Goal: Task Accomplishment & Management: Use online tool/utility

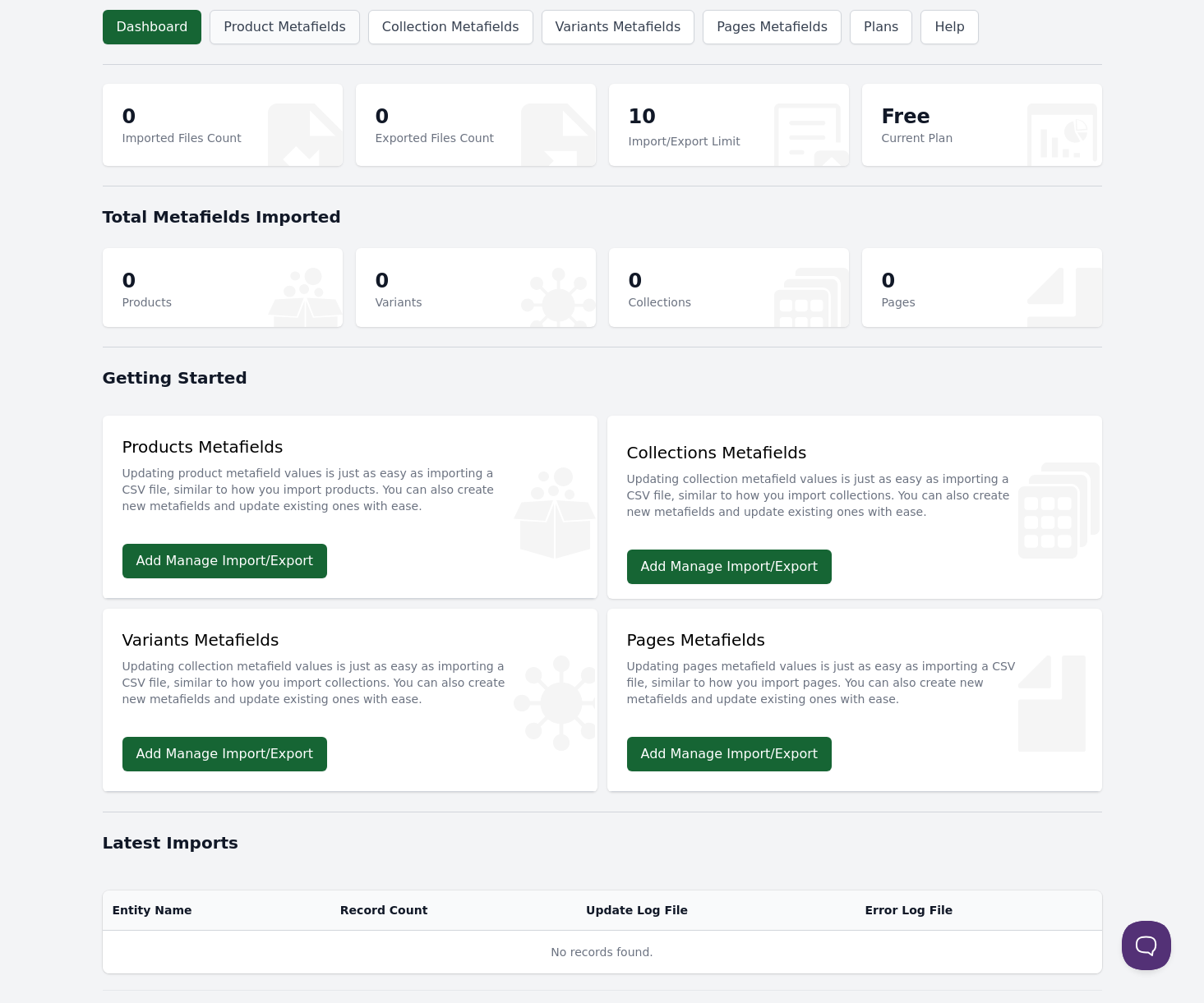
click at [299, 28] on link "Product Metafields" at bounding box center [284, 27] width 150 height 35
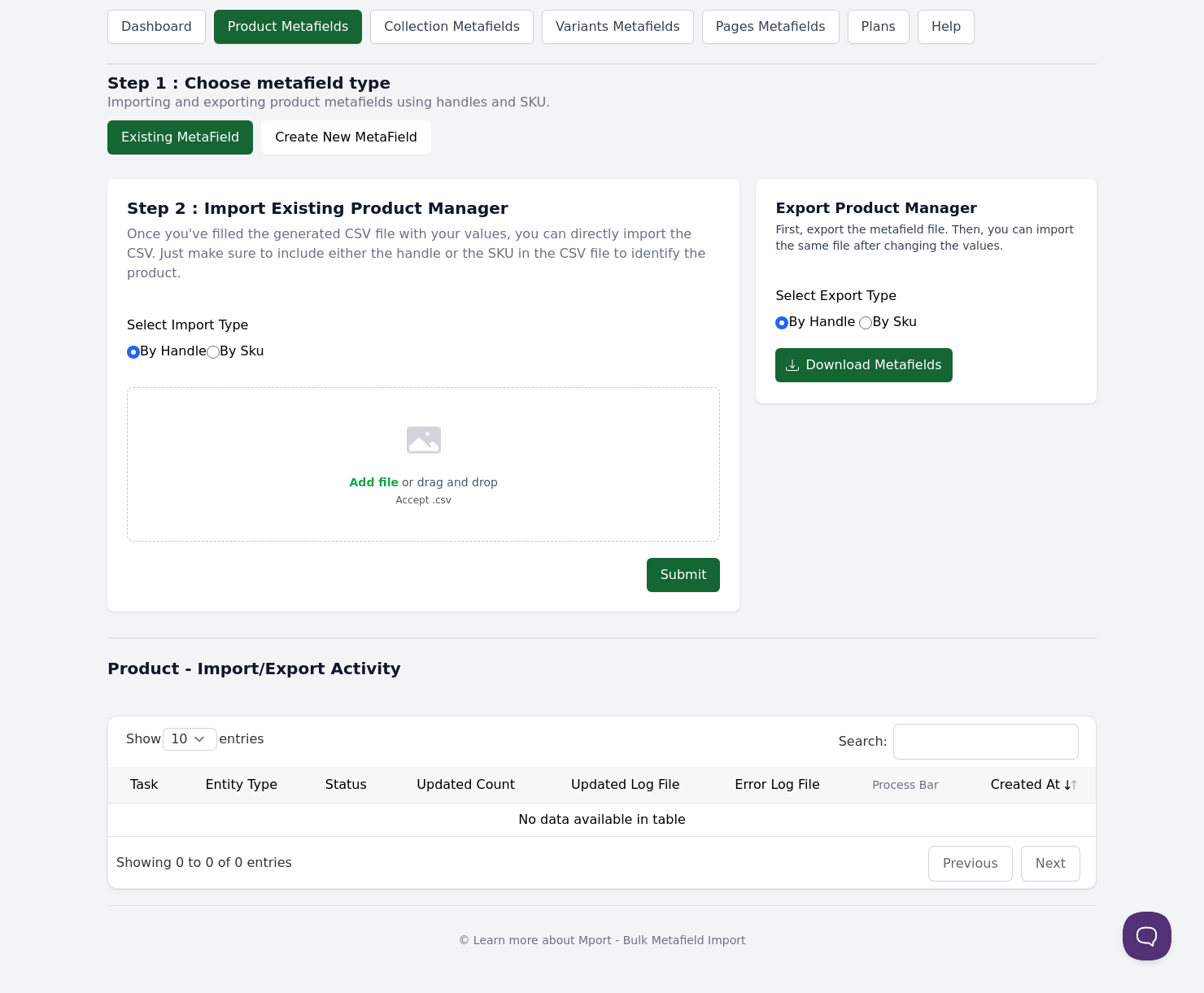
click at [454, 434] on div "Add file or drag and drop Accept .csv" at bounding box center [424, 464] width 148 height 88
click at [440, 473] on p "or drag and drop" at bounding box center [447, 482] width 99 height 19
drag, startPoint x: 440, startPoint y: 471, endPoint x: 454, endPoint y: 482, distance: 17.8
click at [444, 475] on div "Add file or drag and drop Accept .csv" at bounding box center [424, 464] width 148 height 88
click at [405, 424] on icon at bounding box center [424, 439] width 39 height 39
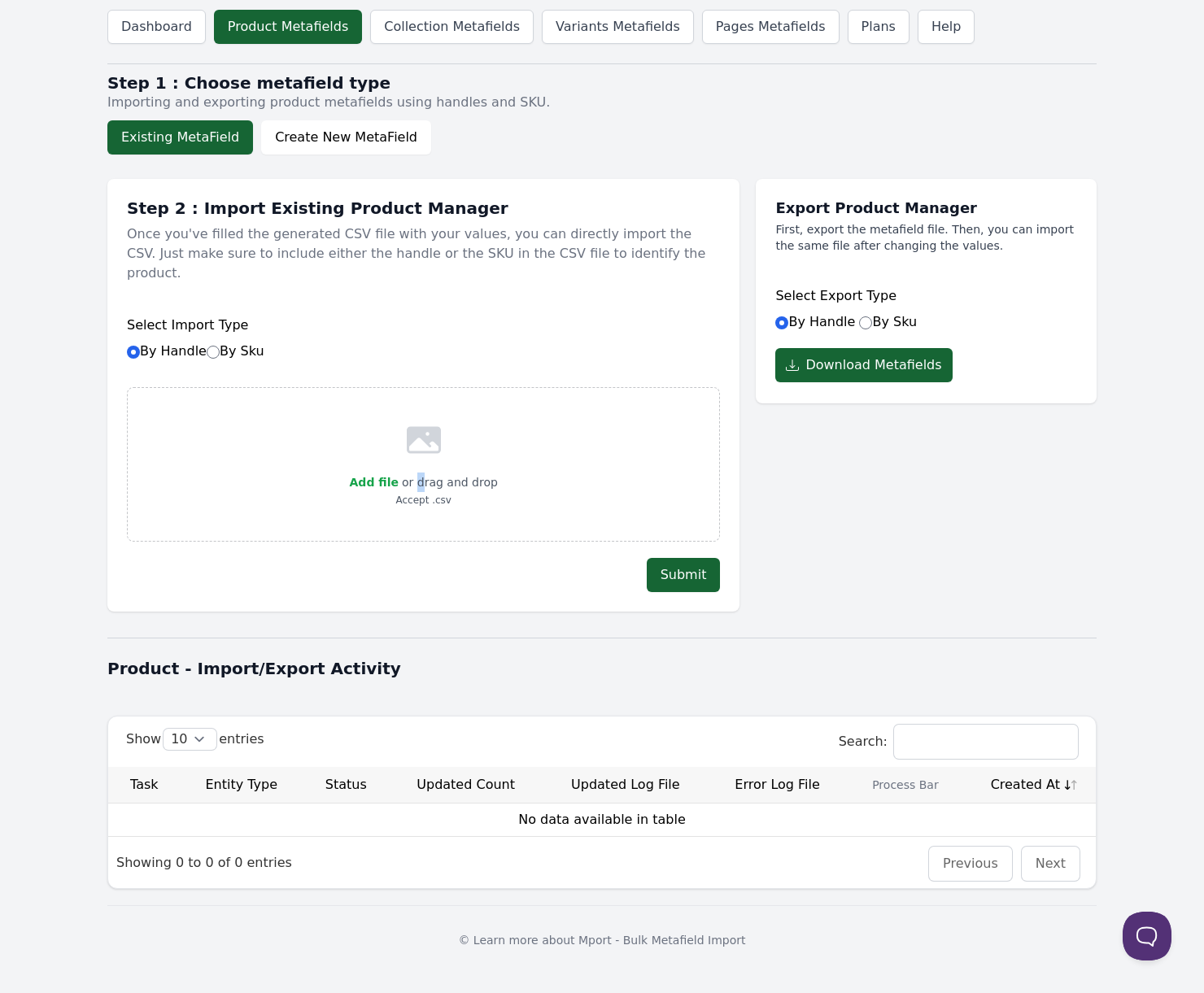
click at [420, 473] on p "or drag and drop" at bounding box center [447, 482] width 99 height 19
click at [386, 476] on span "Add file" at bounding box center [374, 482] width 49 height 13
click at [397, 472] on input "Add file" at bounding box center [397, 472] width 1 height 1
type input "C:\fakepath\TEST FINAL.csv"
click at [688, 558] on button "Submit" at bounding box center [683, 575] width 74 height 34
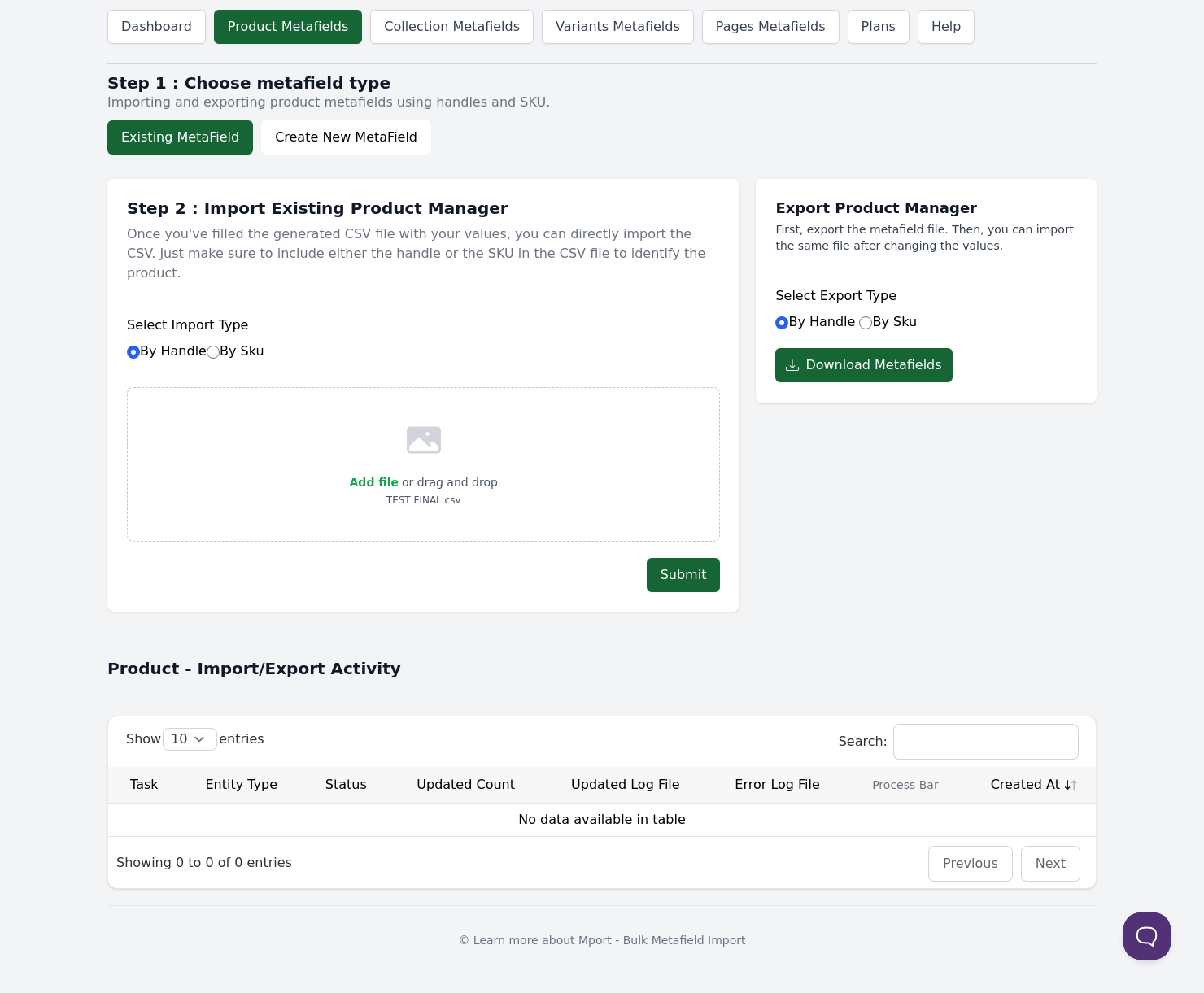
click at [189, 136] on button "Existing MetaField" at bounding box center [180, 137] width 146 height 34
click at [189, 135] on button "Existing MetaField" at bounding box center [180, 137] width 146 height 34
click at [355, 137] on button "Create New MetaField" at bounding box center [346, 137] width 170 height 34
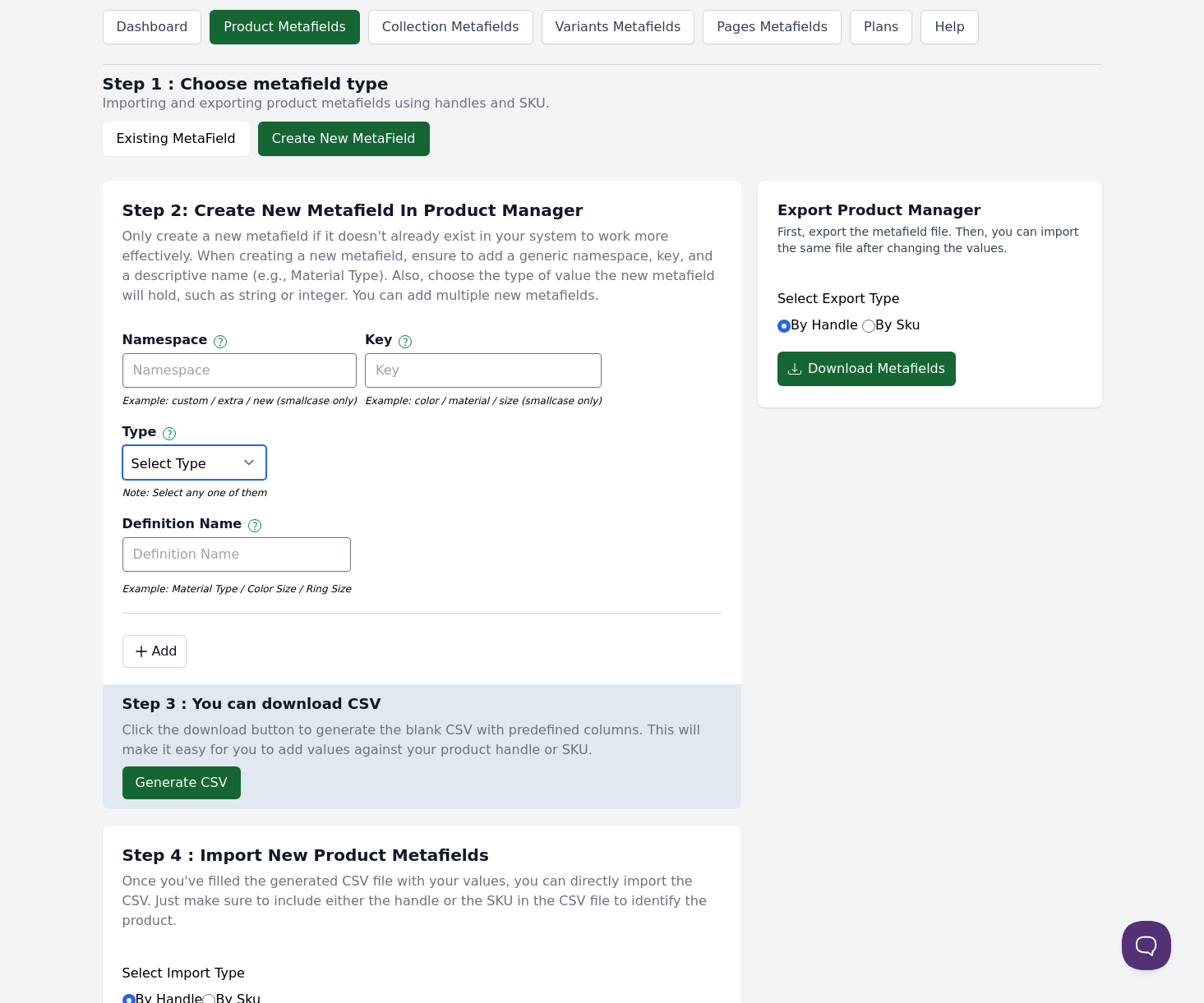
click at [267, 446] on select "Select Type True or False Color Date Date & Time Dimension Money Multi Line Tex…" at bounding box center [194, 463] width 144 height 35
click at [197, 143] on button "Existing MetaField" at bounding box center [176, 138] width 147 height 35
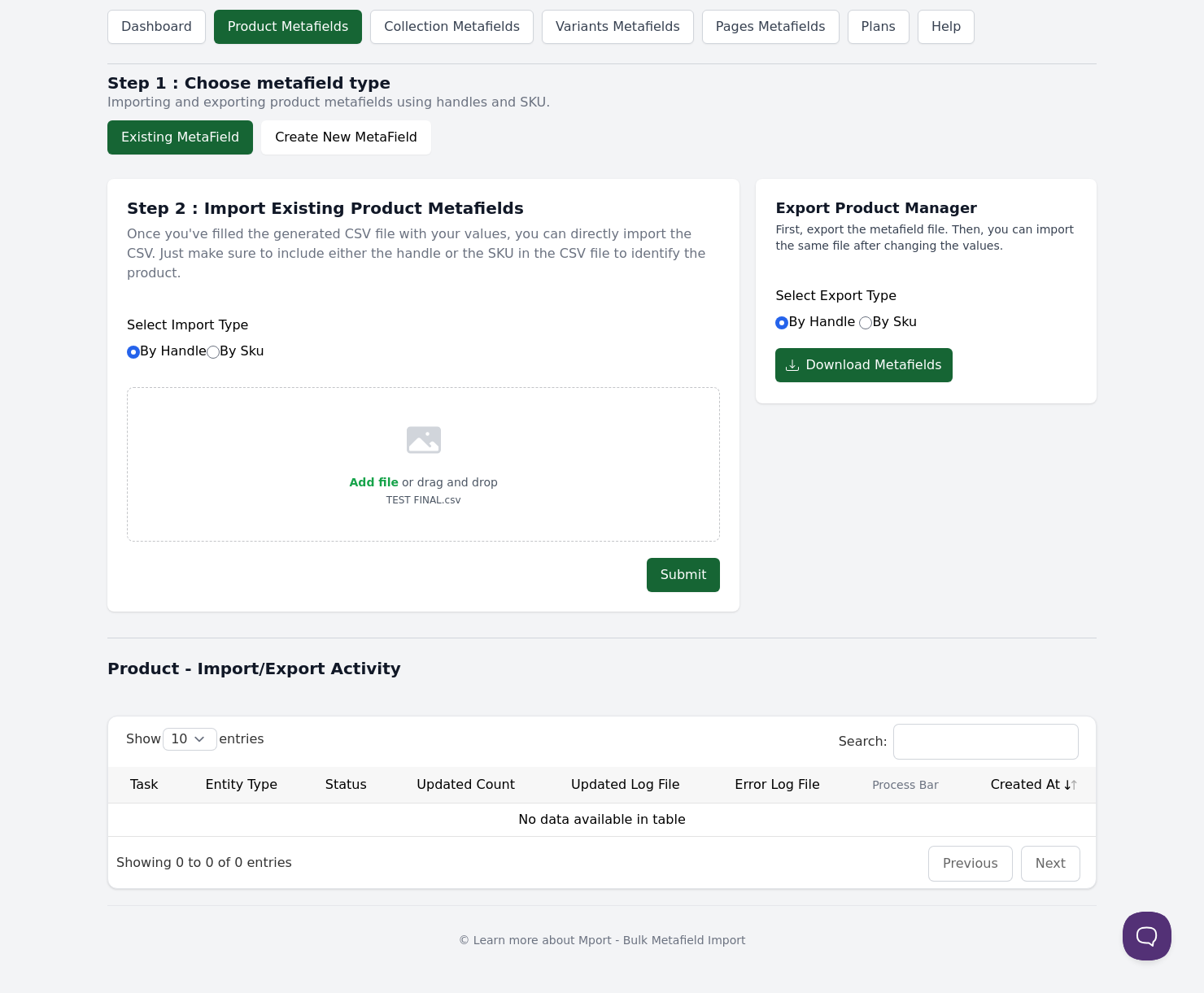
click at [880, 320] on label "By Sku" at bounding box center [887, 322] width 58 height 16
click at [872, 320] on input "By Sku" at bounding box center [865, 323] width 13 height 13
radio input "true"
click at [789, 321] on label "By Handle" at bounding box center [815, 322] width 80 height 16
click at [788, 321] on input "By Handle" at bounding box center [781, 323] width 13 height 13
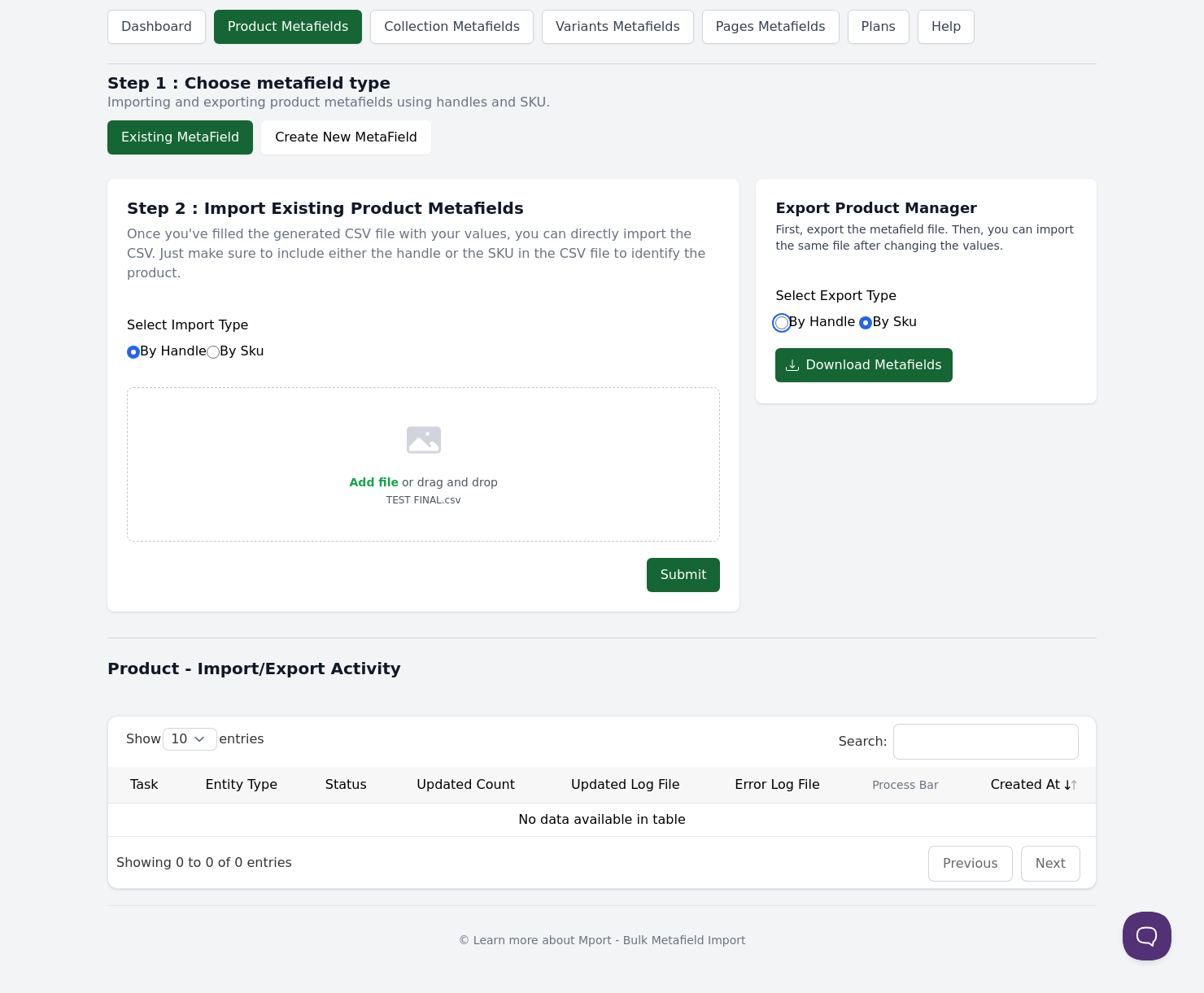
radio input "true"
click at [841, 354] on button "Download Metafields" at bounding box center [863, 365] width 176 height 34
click at [453, 28] on link "Collection Metafields" at bounding box center [452, 26] width 163 height 34
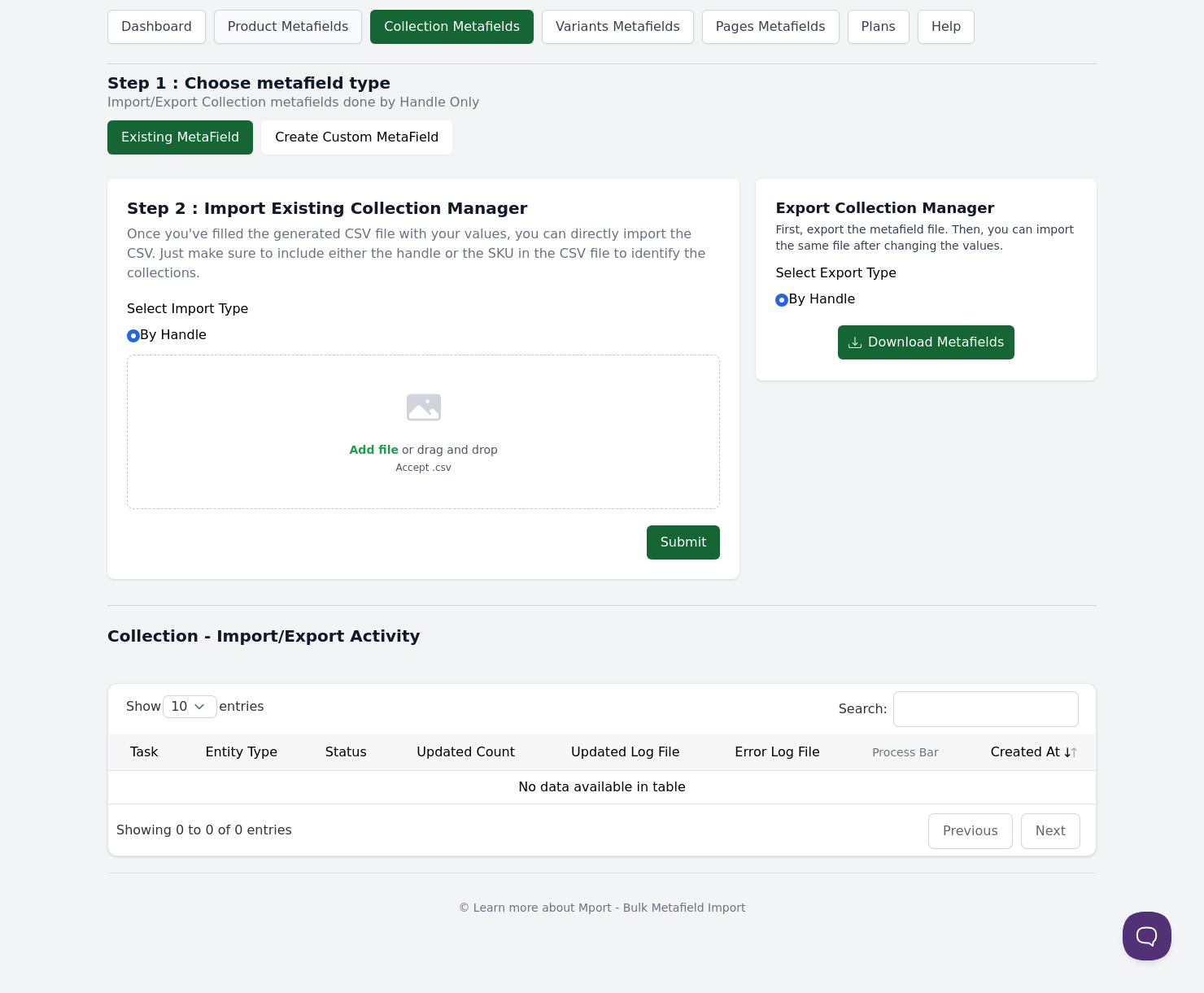
click at [296, 28] on link "Product Metafields" at bounding box center [288, 26] width 148 height 34
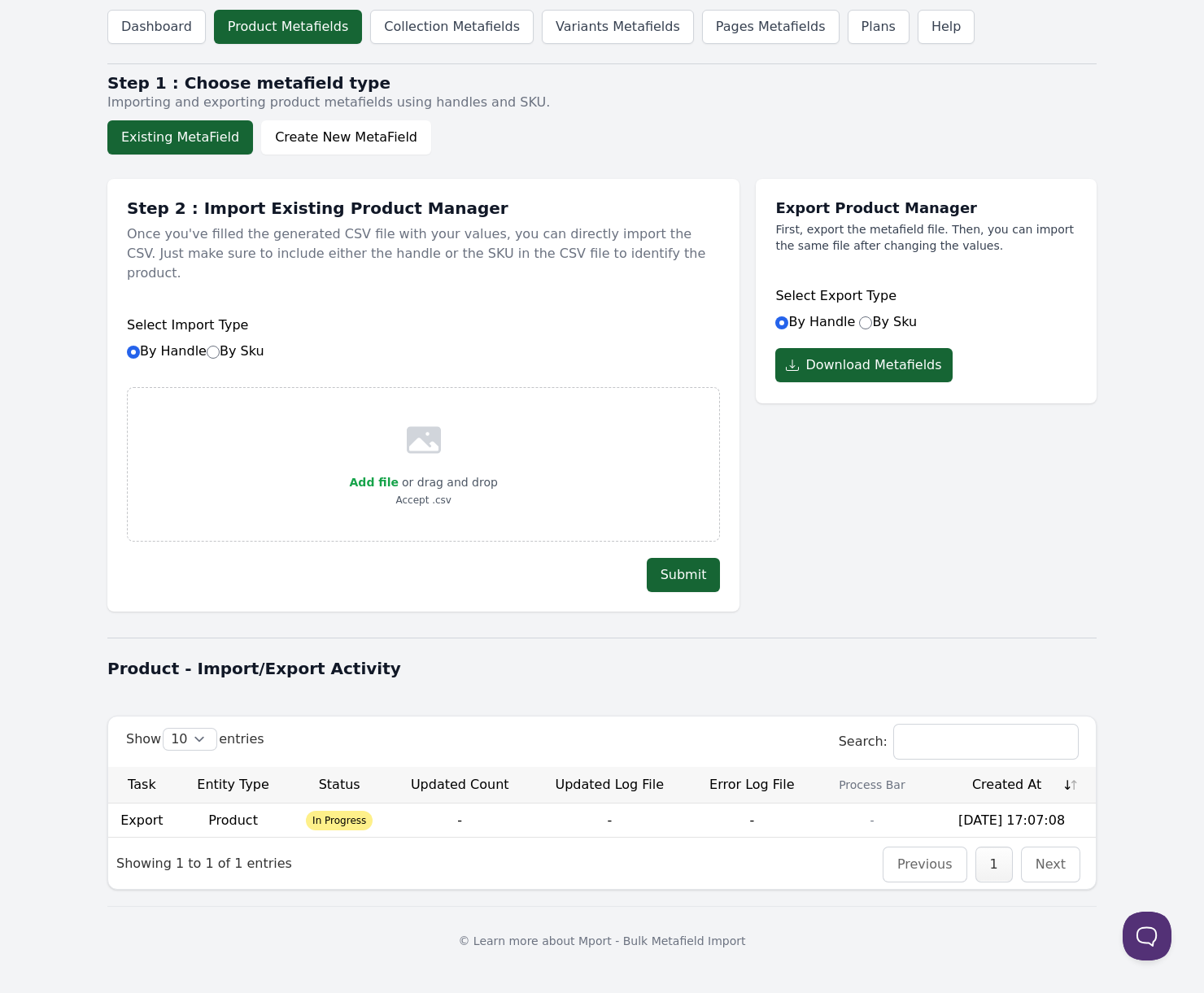
drag, startPoint x: 926, startPoint y: 588, endPoint x: 623, endPoint y: 588, distance: 303.0
click at [925, 588] on div "Export Product Manager First, export the metafield file. Then, you can import t…" at bounding box center [926, 387] width 341 height 449
click at [387, 476] on span "Add file" at bounding box center [374, 482] width 49 height 13
click at [397, 472] on input "Add file" at bounding box center [397, 472] width 1 height 1
type input "C:\fakepath\0000 final 2.csv"
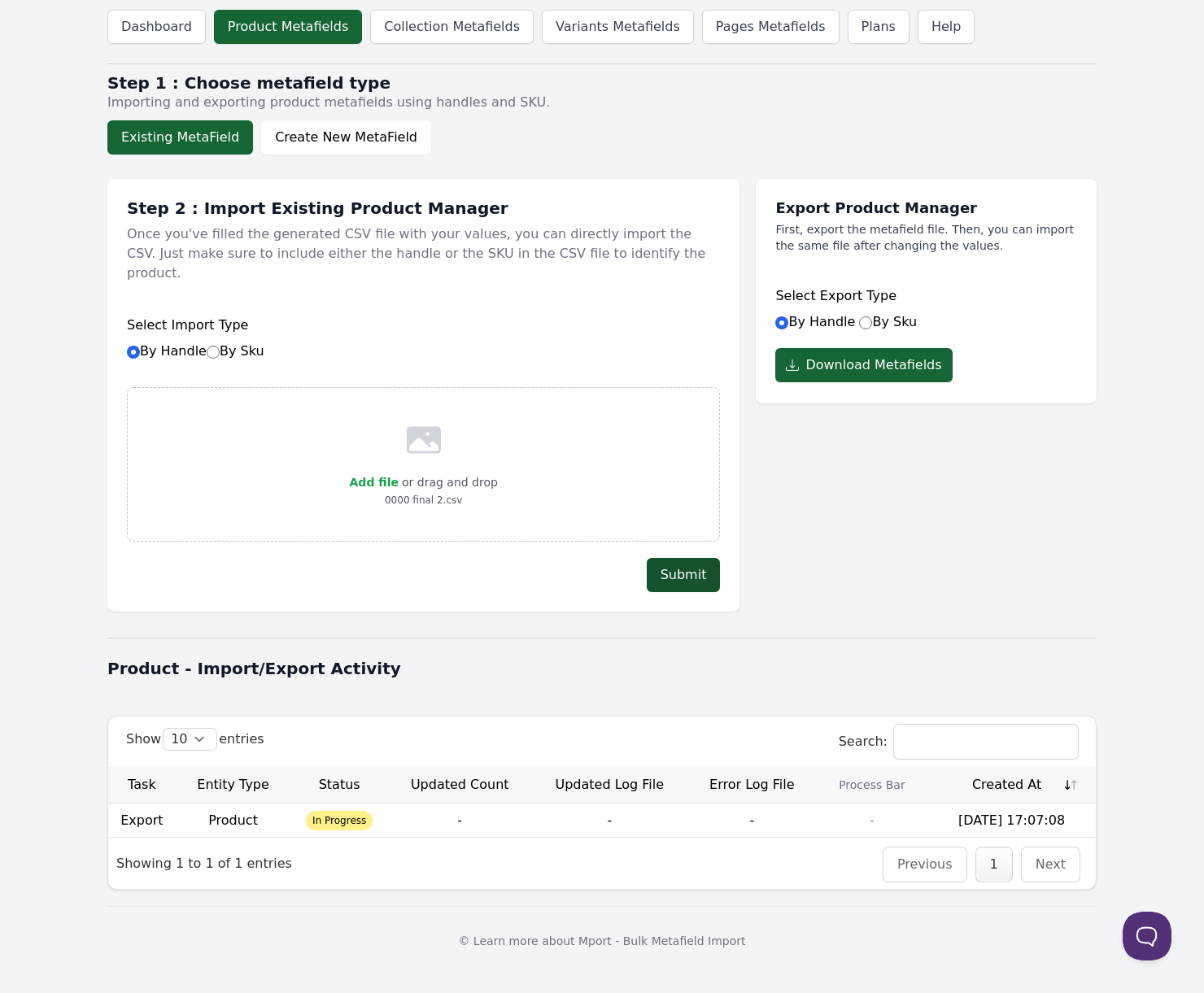
click at [680, 558] on button "Submit" at bounding box center [683, 575] width 74 height 34
click at [946, 591] on div "Export Product Manager First, export the metafield file. Then, you can import t…" at bounding box center [926, 387] width 341 height 449
click at [452, 821] on div "Show 10 25 50 100 entries Search: Task Entity Type Status Updated Count Updated…" at bounding box center [602, 803] width 989 height 174
click at [450, 804] on td "-" at bounding box center [460, 820] width 144 height 33
click at [328, 811] on span "In Progress" at bounding box center [339, 821] width 67 height 19
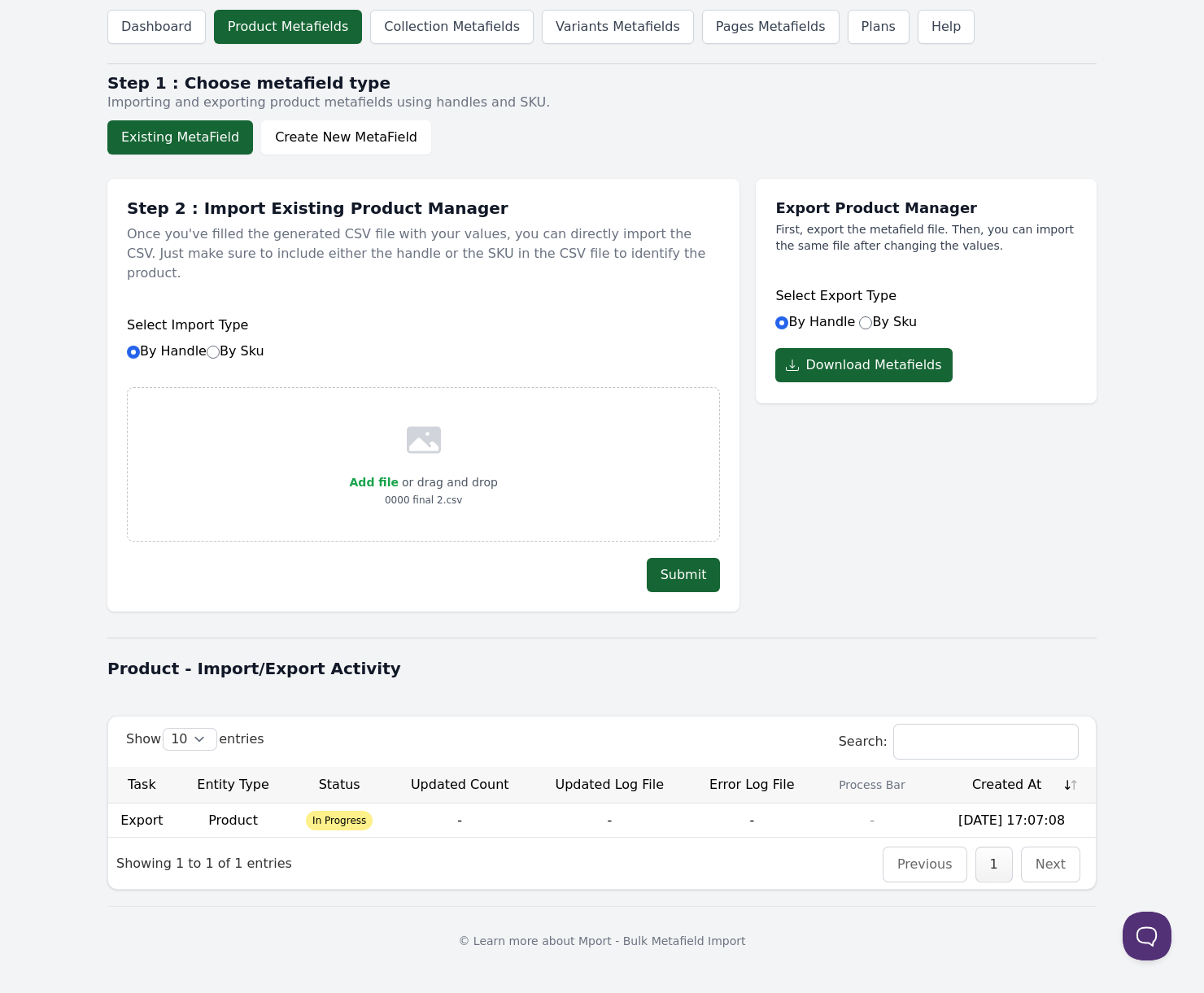
click at [392, 804] on td "-" at bounding box center [460, 820] width 144 height 33
click at [273, 804] on td "Product" at bounding box center [233, 820] width 116 height 33
click at [272, 804] on td "Product" at bounding box center [233, 820] width 116 height 33
click at [239, 804] on td "Product" at bounding box center [233, 820] width 116 height 33
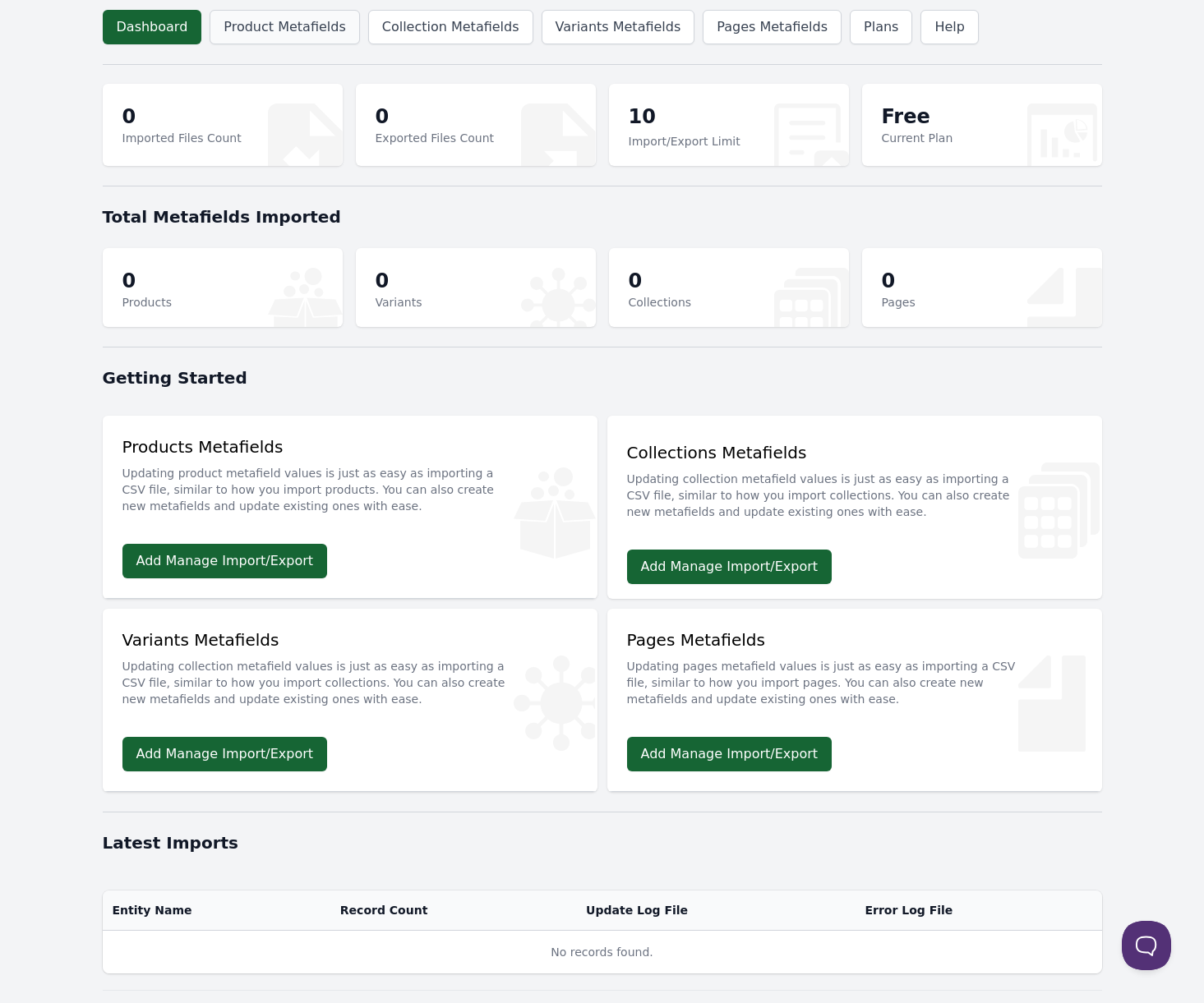
click at [314, 34] on link "Product Metafields" at bounding box center [284, 27] width 150 height 35
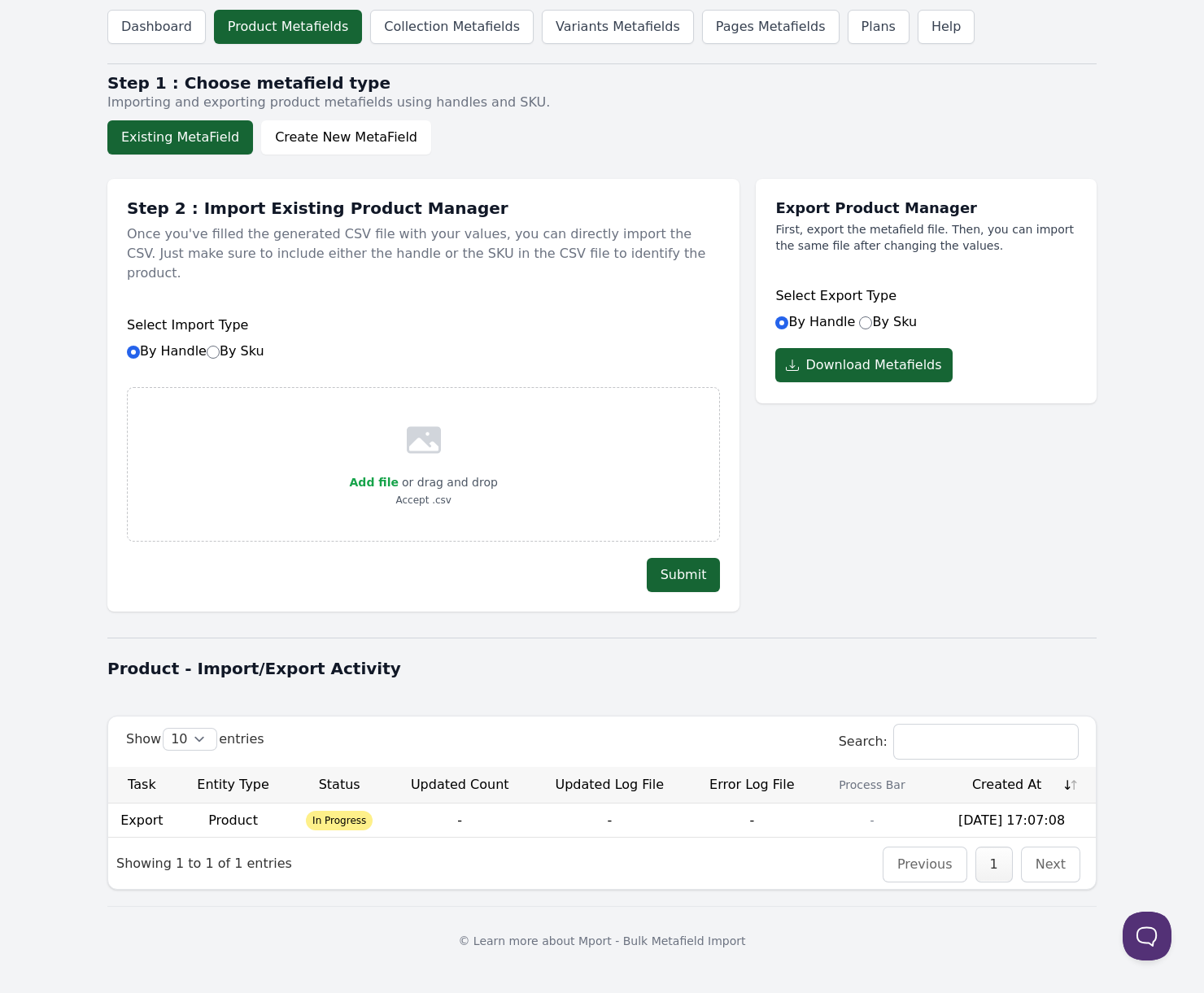
click at [210, 806] on td "Product" at bounding box center [233, 820] width 116 height 33
drag, startPoint x: 350, startPoint y: 104, endPoint x: 588, endPoint y: 114, distance: 238.2
click at [588, 114] on div "Dashboard Product Metafields Collection Metafields Variants Metafields Pages Me…" at bounding box center [602, 488] width 1041 height 975
click at [588, 113] on div "Dashboard Product Metafields Collection Metafields Variants Metafields Pages Me…" at bounding box center [602, 488] width 1041 height 975
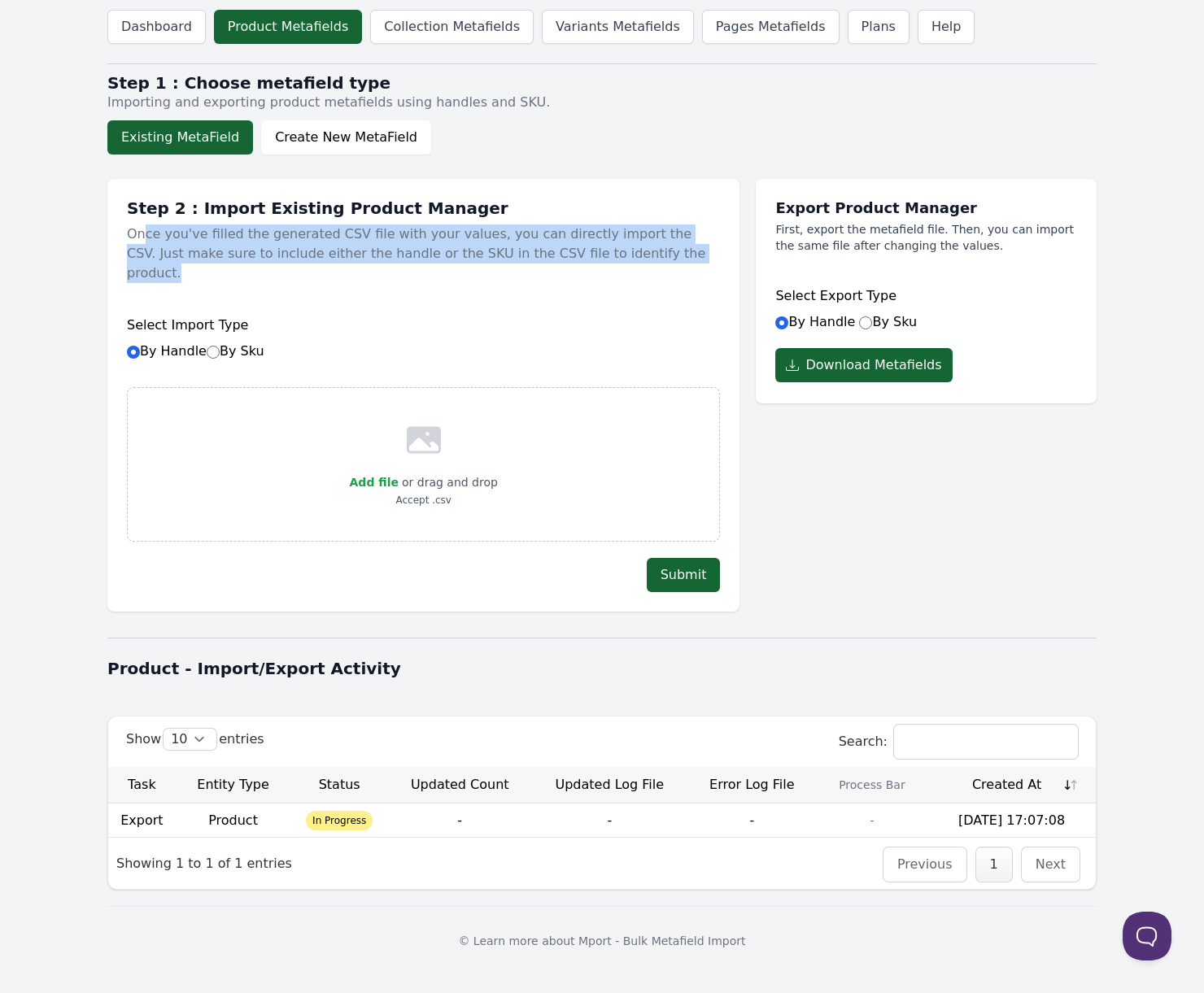
drag, startPoint x: 144, startPoint y: 239, endPoint x: 665, endPoint y: 251, distance: 521.1
click at [661, 252] on p "Once you've filled the generated CSV file with your values, you can directly im…" at bounding box center [424, 254] width 593 height 72
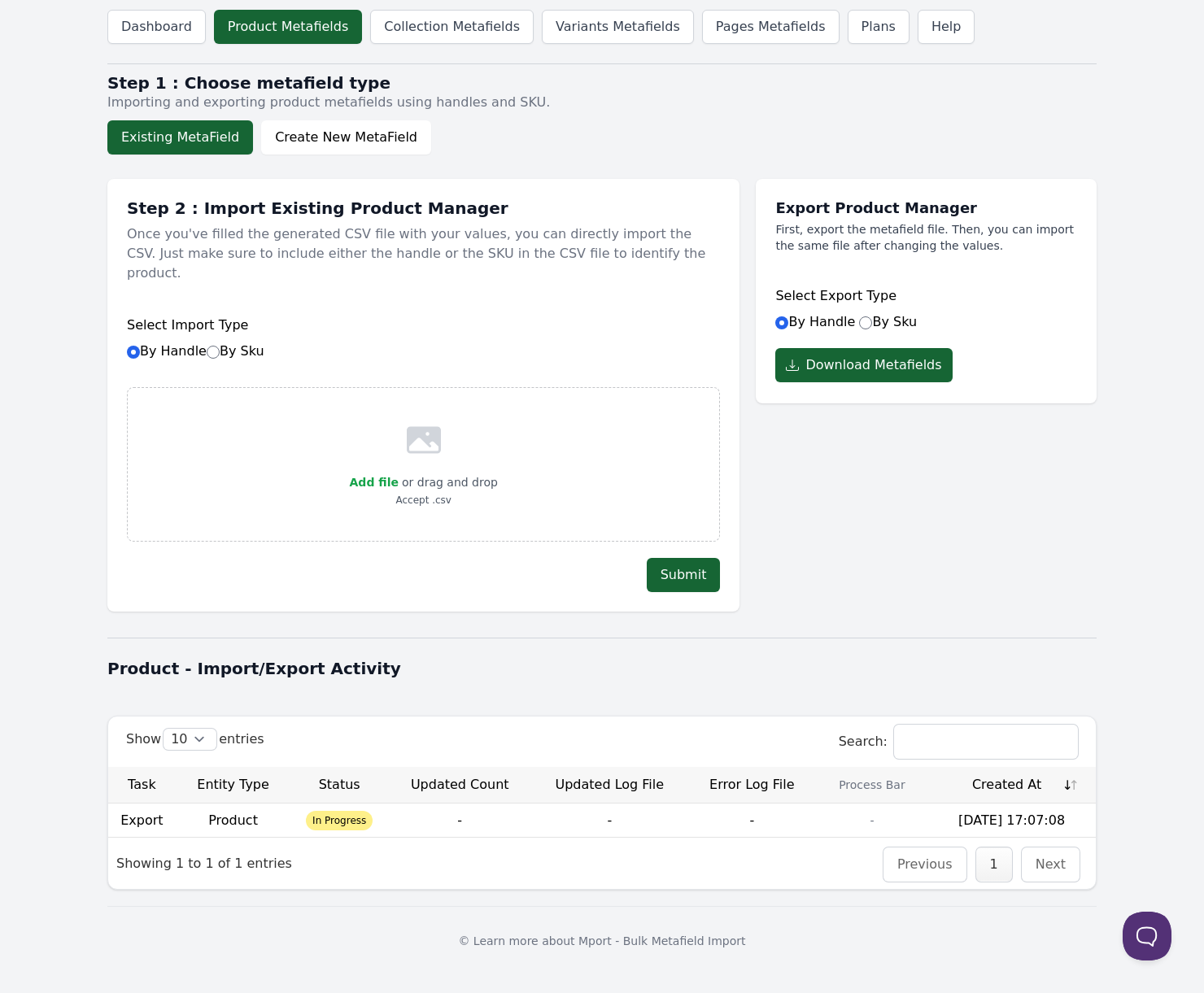
click at [673, 243] on p "Once you've filled the generated CSV file with your values, you can directly im…" at bounding box center [424, 254] width 593 height 72
